Goal: Obtain resource: Obtain resource

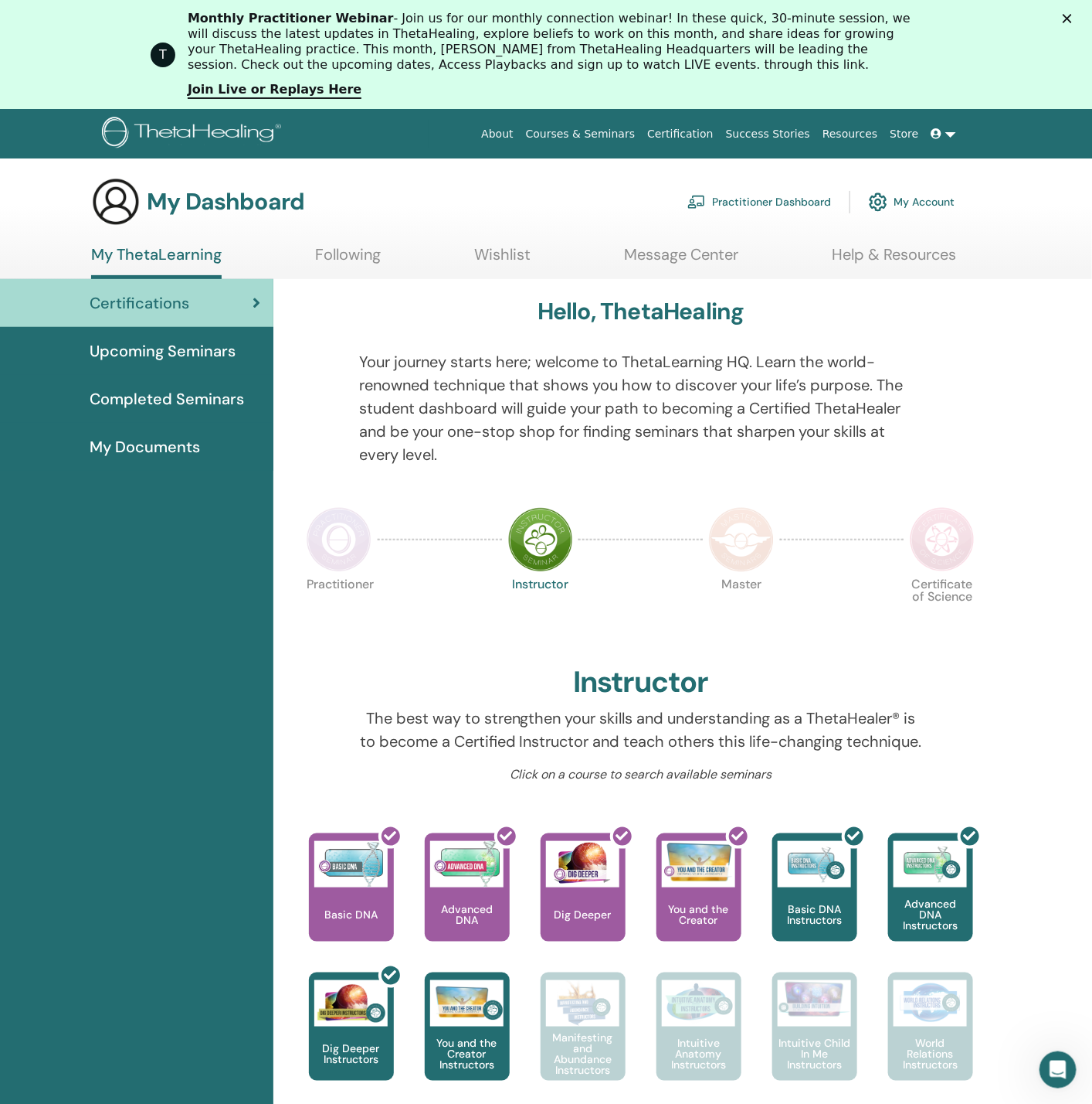
click at [895, 93] on div "Monthly Practitioner Webinar - Join us for our monthly connection webinar! In t…" at bounding box center [565, 54] width 754 height 97
click at [904, 197] on link "My Account" at bounding box center [911, 202] width 85 height 34
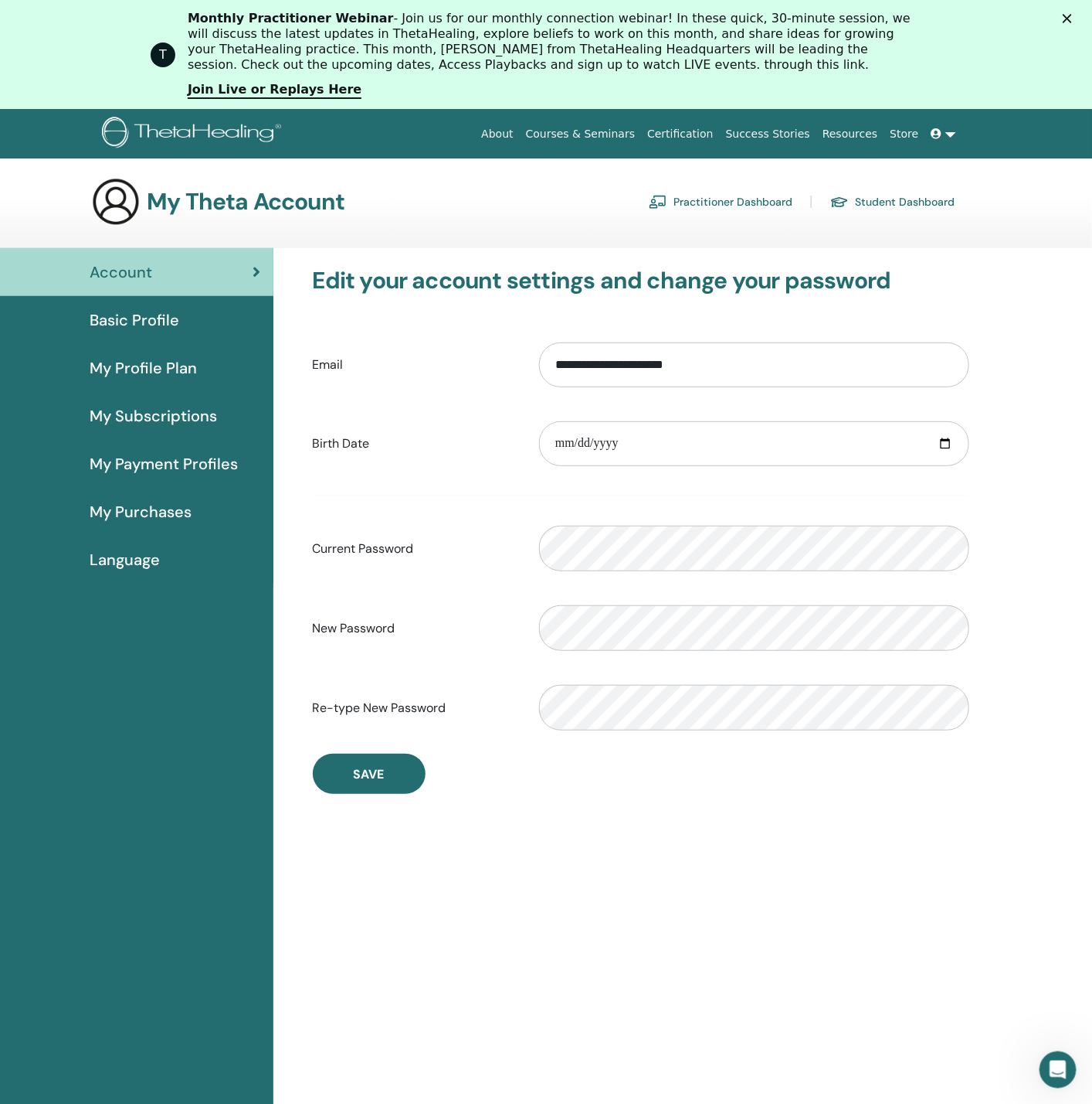
click at [693, 199] on link "Practitioner Dashboard" at bounding box center [721, 202] width 144 height 25
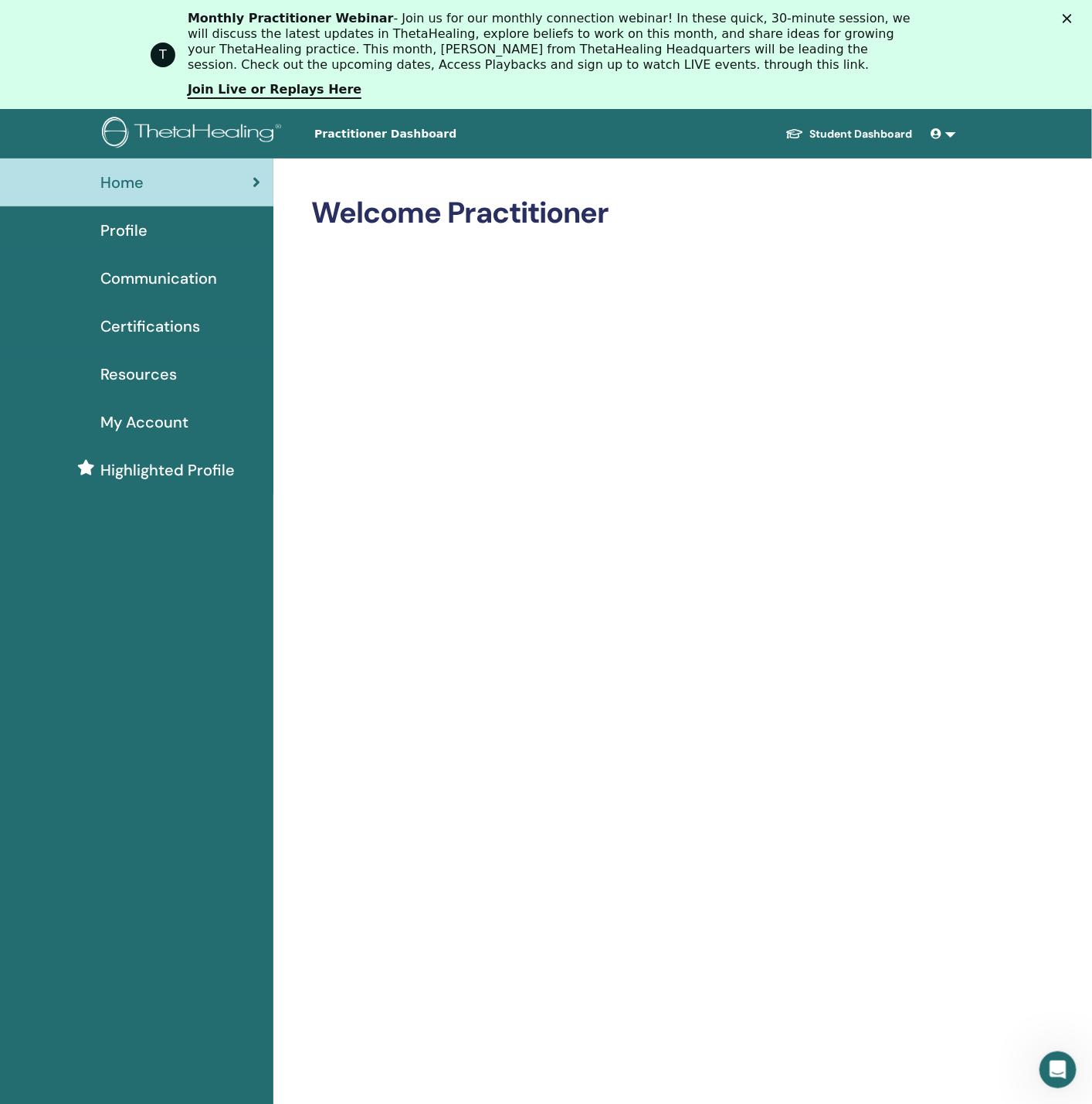
click at [135, 375] on span "Resources" at bounding box center [139, 374] width 76 height 23
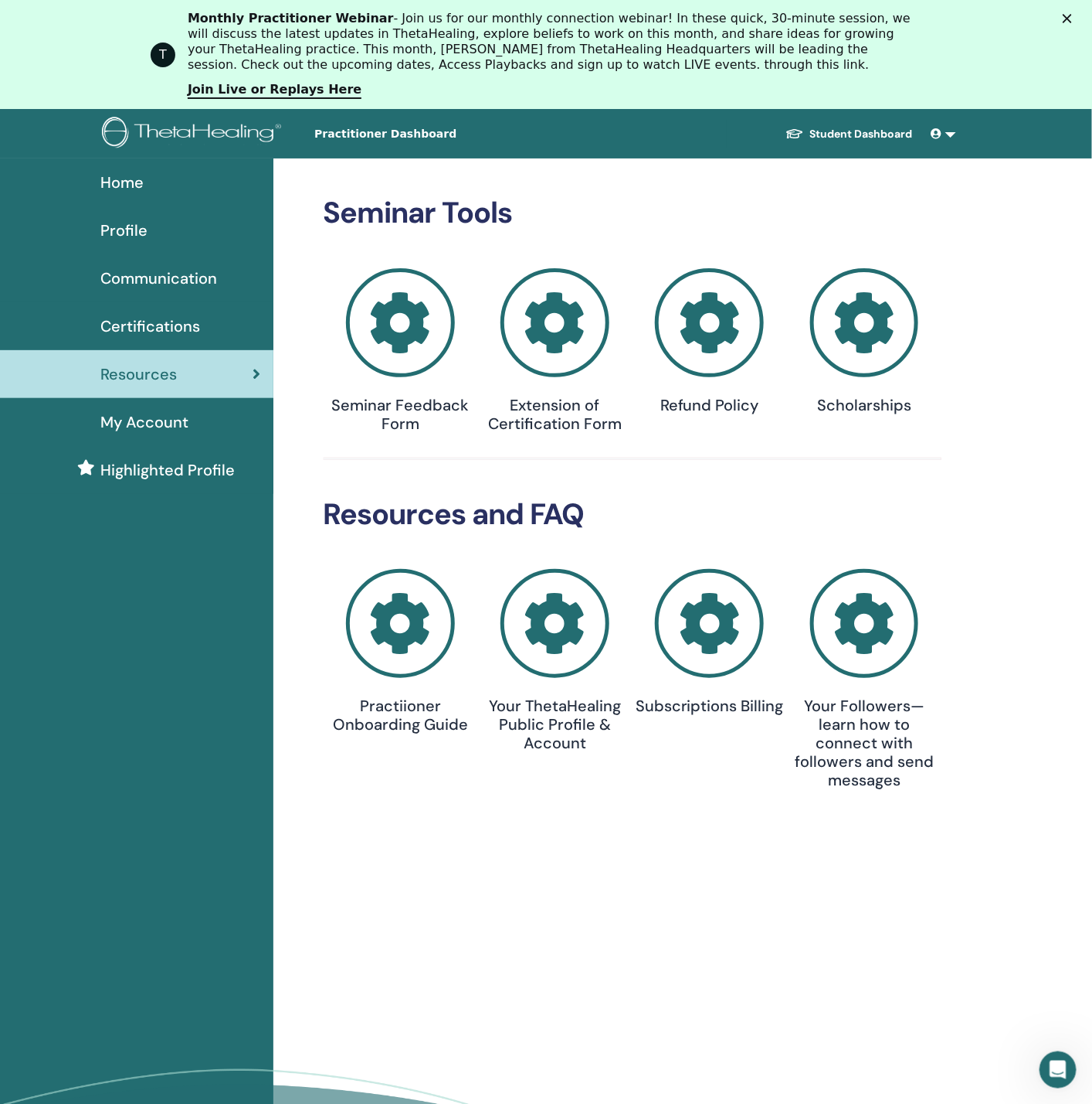
click at [398, 322] on icon at bounding box center [400, 322] width 108 height 109
click at [392, 212] on div "Seminar Tools Seminar Feedback Form Extension of Certification Form Refund Poli…" at bounding box center [633, 317] width 619 height 243
click at [382, 311] on icon at bounding box center [400, 322] width 108 height 109
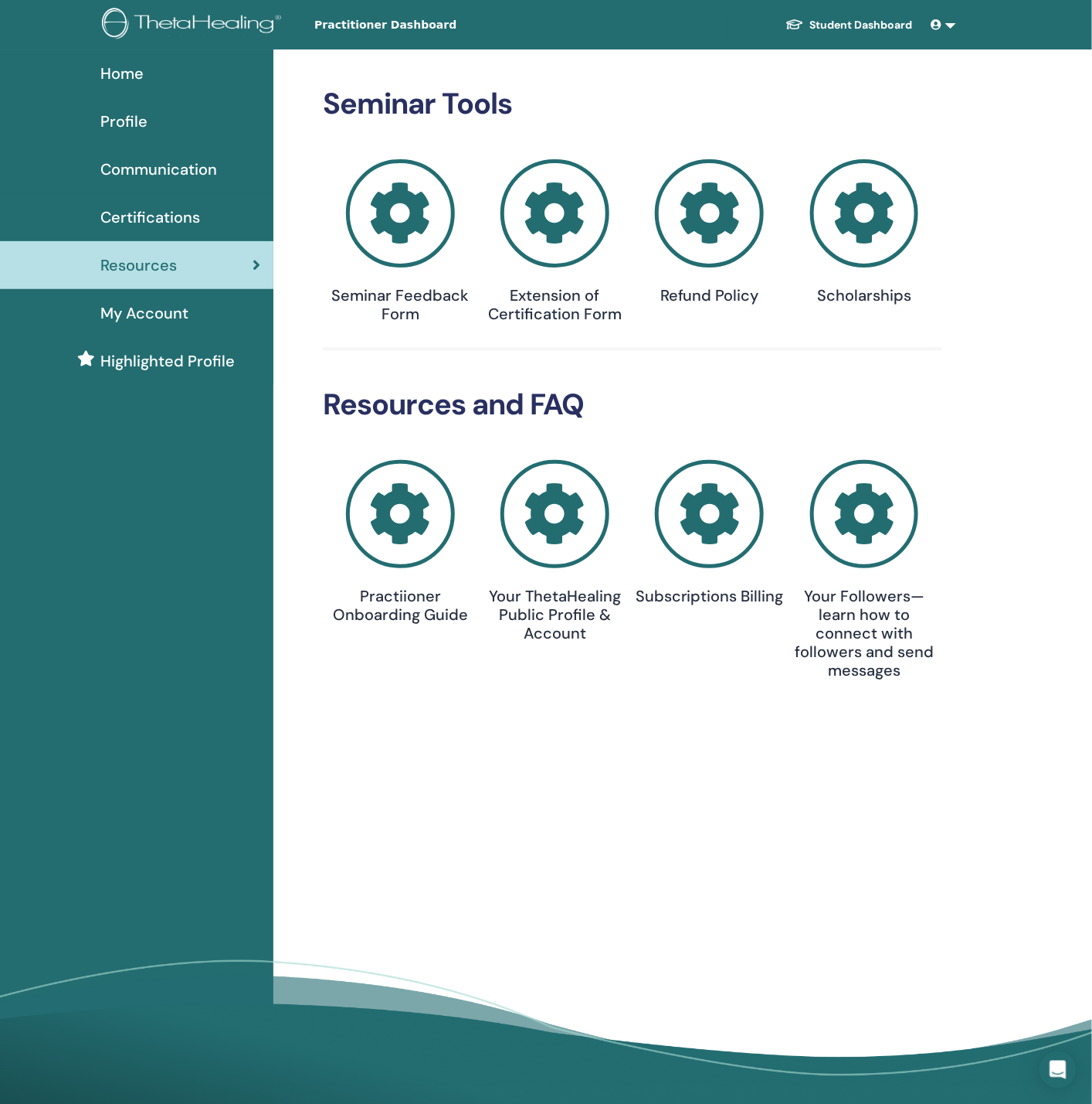
click at [556, 214] on icon at bounding box center [555, 214] width 108 height 109
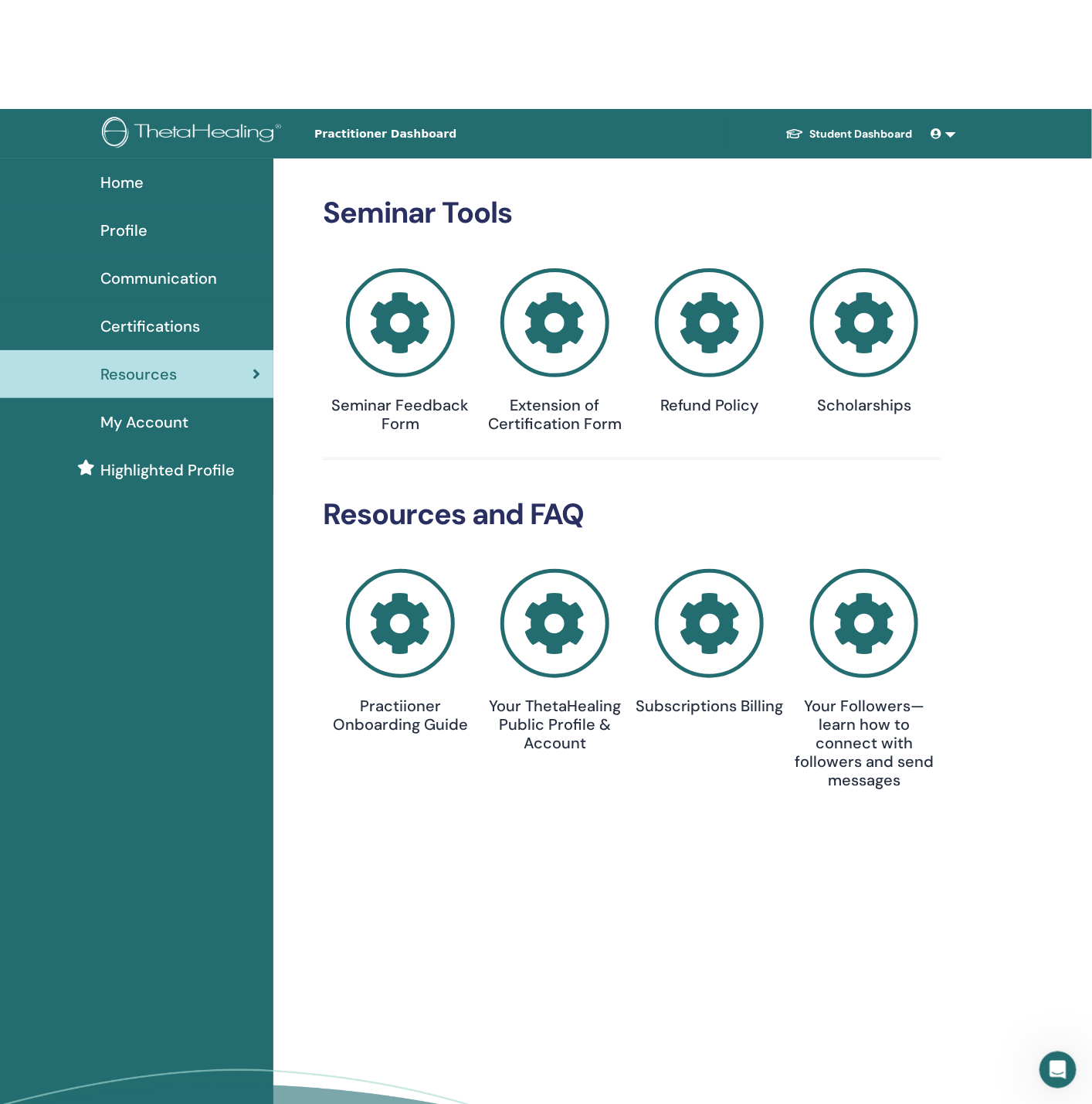
click at [698, 209] on div "Seminar Tools Seminar Feedback Form Extension of Certification Form Refund Poli…" at bounding box center [633, 317] width 619 height 243
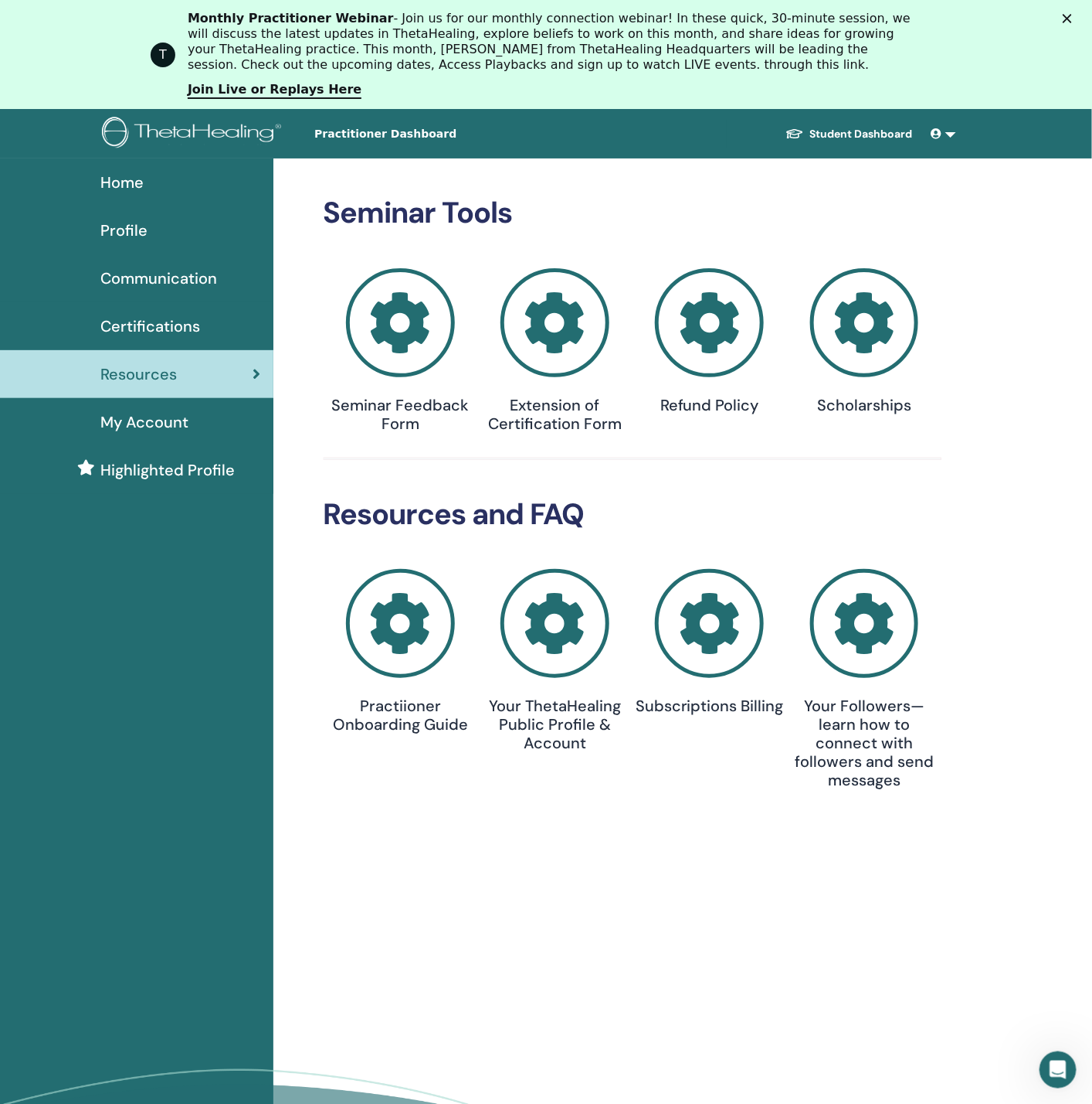
click at [731, 365] on icon at bounding box center [710, 322] width 108 height 109
click at [844, 326] on icon at bounding box center [864, 322] width 108 height 109
click at [855, 320] on icon at bounding box center [864, 322] width 108 height 109
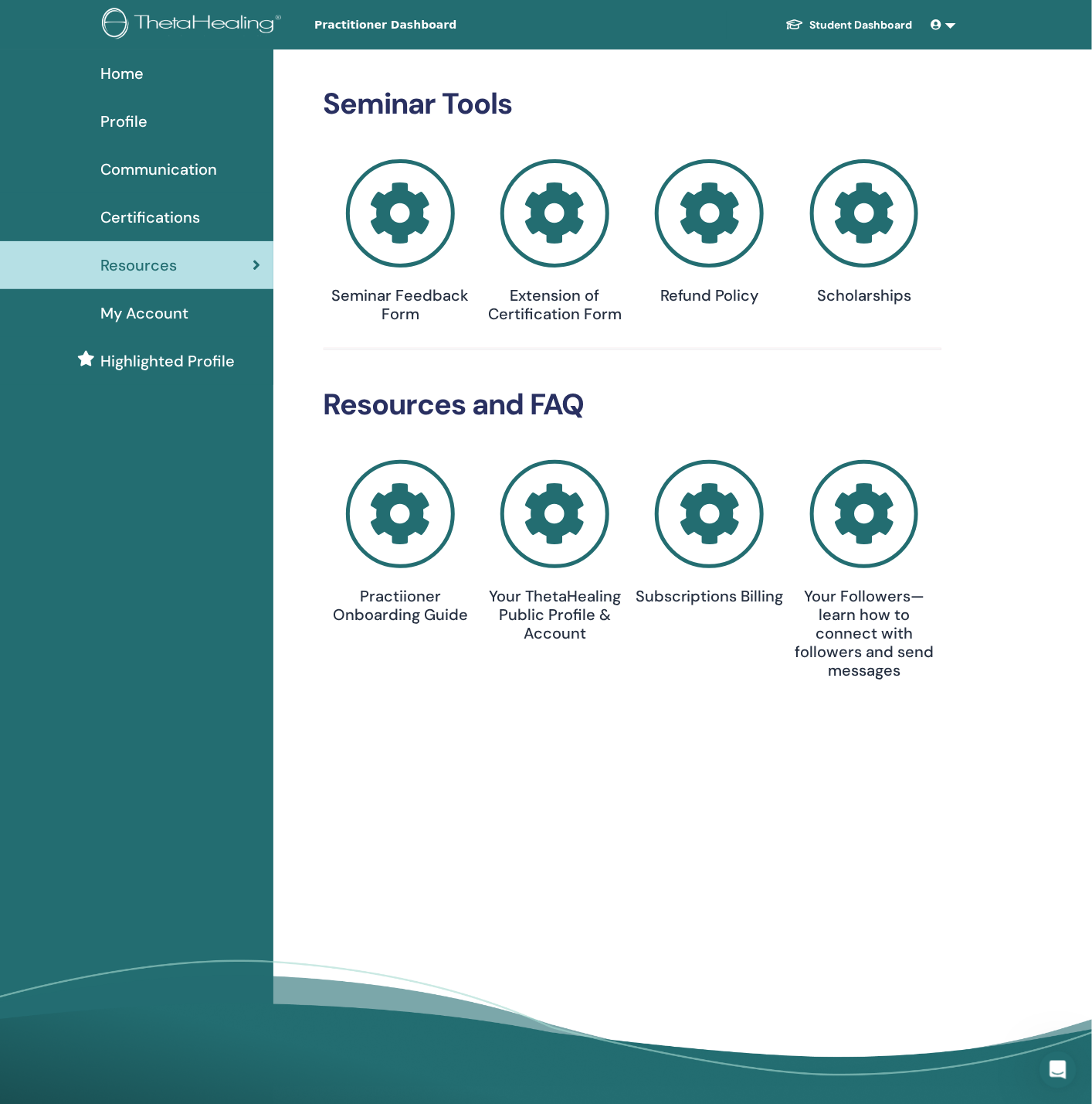
click at [406, 504] on div "Resources and FAQ Practiioner Onboarding Guide Your ThetaHealing Public Profile…" at bounding box center [633, 536] width 619 height 298
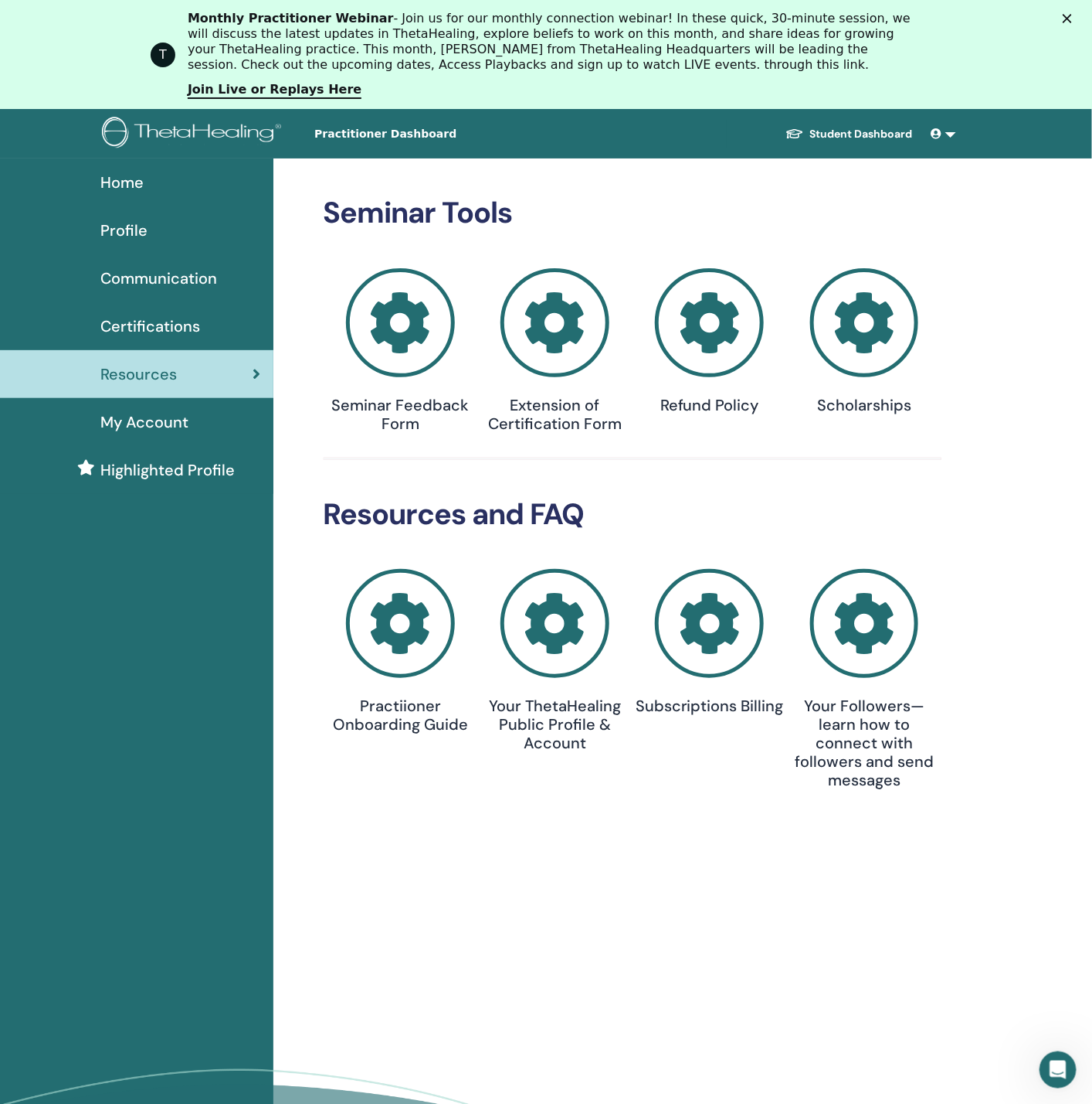
click at [404, 617] on icon at bounding box center [400, 623] width 108 height 109
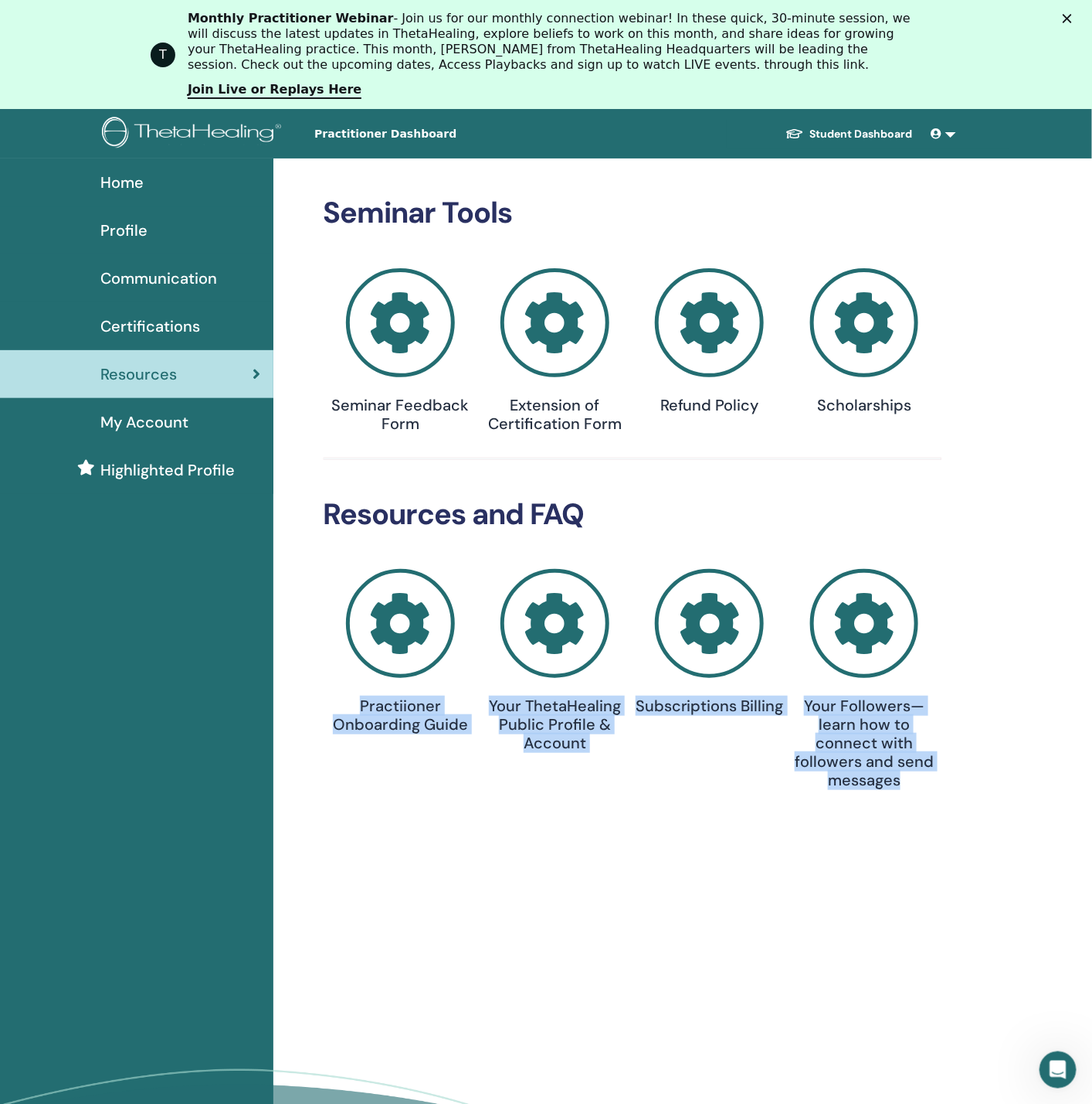
drag, startPoint x: 967, startPoint y: 778, endPoint x: 346, endPoint y: 705, distance: 625.3
click at [346, 705] on div "Seminar Tools Seminar Feedback Form Extension of Certification Form Refund Poli…" at bounding box center [684, 690] width 820 height 1065
copy div "Practiioner Onboarding Guide Your ThetaHealing Public Profile & Account Subscri…"
click at [392, 649] on icon at bounding box center [400, 623] width 108 height 109
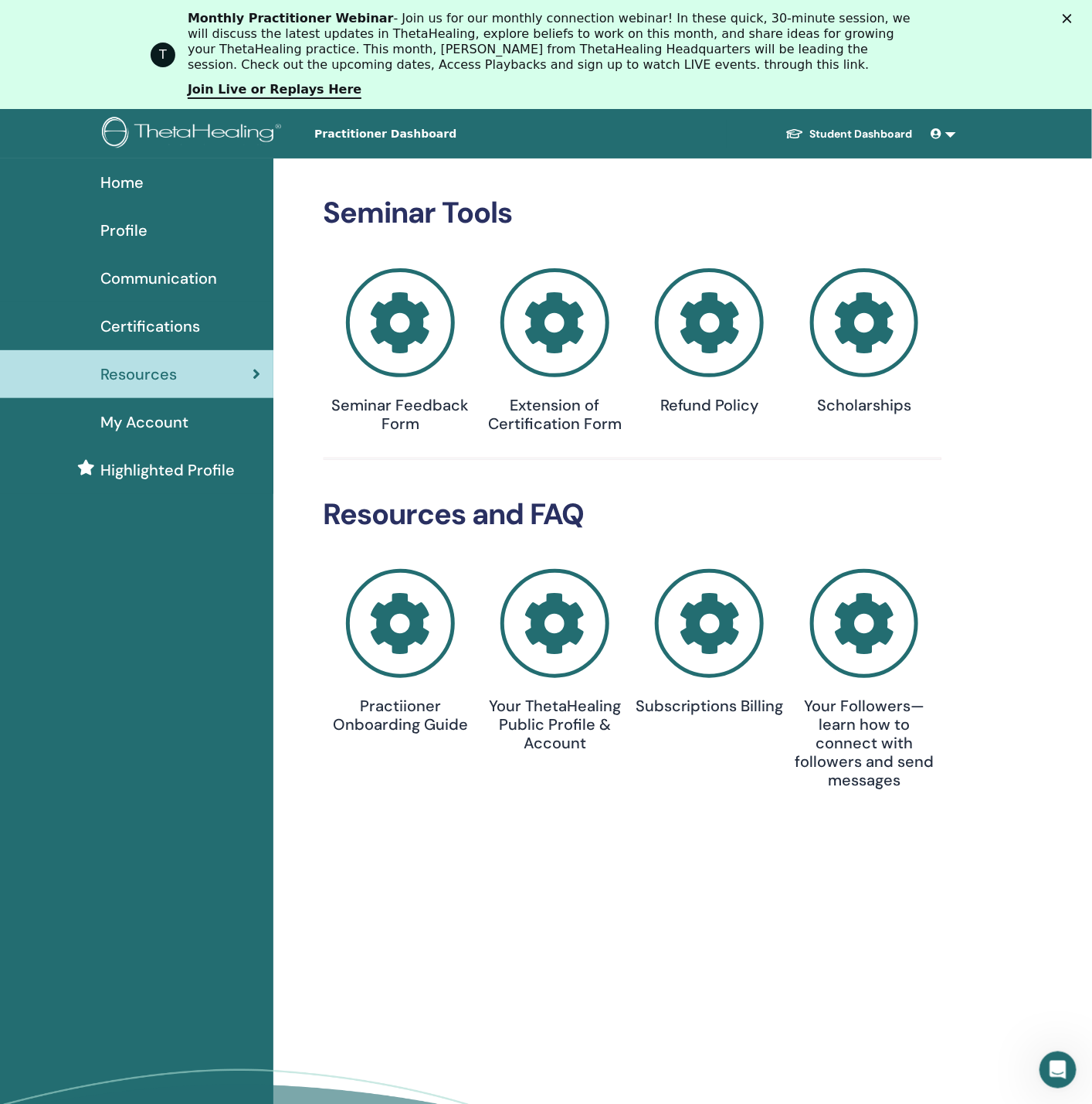
click at [573, 334] on icon at bounding box center [555, 322] width 108 height 109
click at [704, 313] on icon at bounding box center [710, 322] width 108 height 109
click at [865, 327] on icon at bounding box center [864, 322] width 108 height 109
click at [574, 627] on icon at bounding box center [555, 623] width 108 height 109
click at [731, 633] on icon at bounding box center [710, 623] width 108 height 109
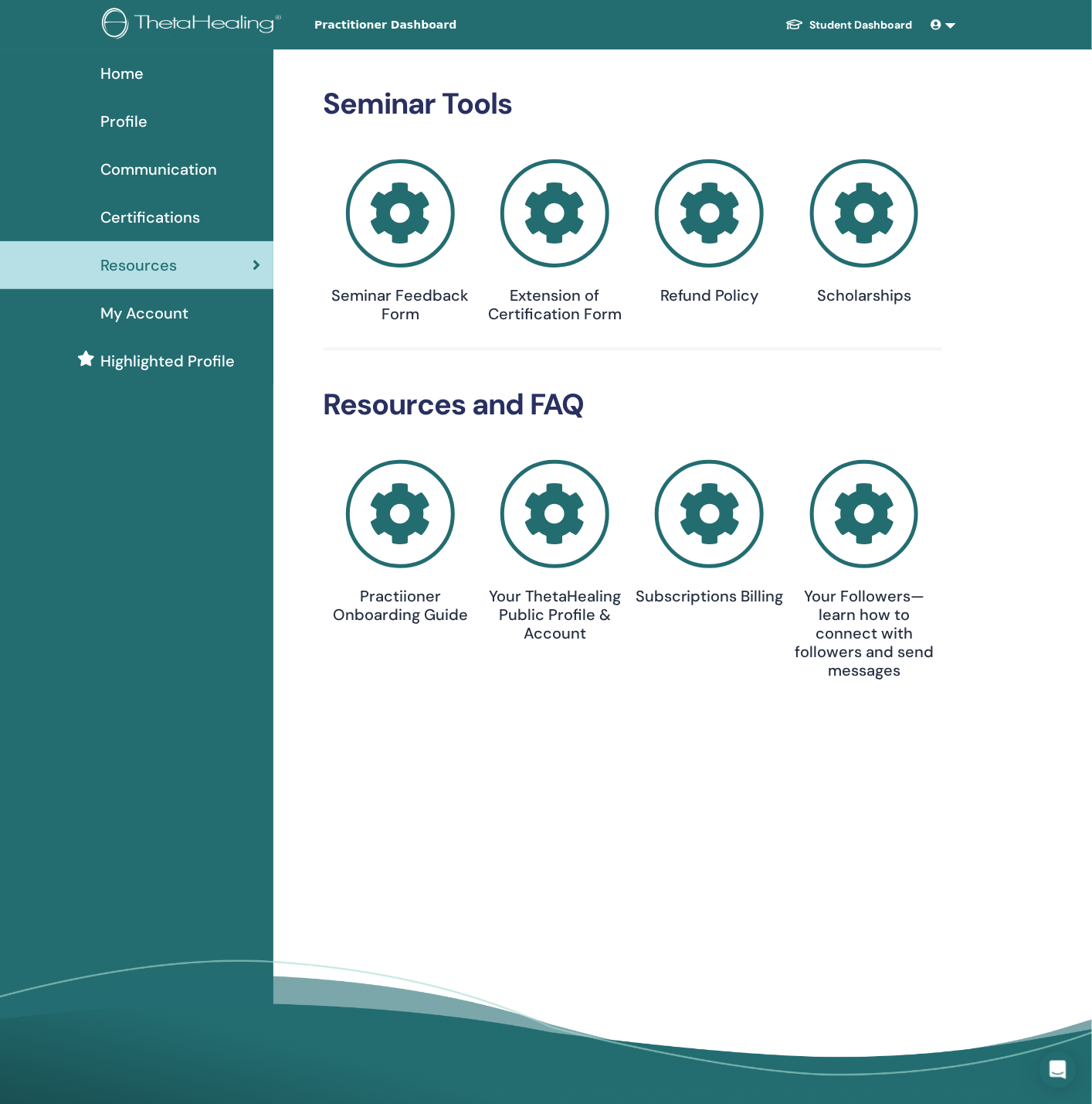
click at [867, 513] on icon at bounding box center [864, 514] width 108 height 109
